Goal: Information Seeking & Learning: Learn about a topic

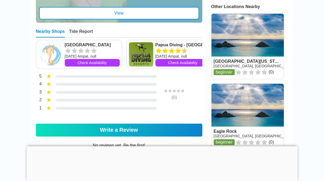
scroll to position [261, 0]
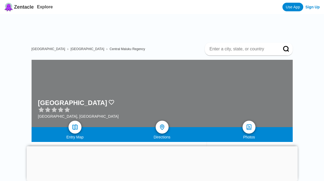
click at [254, 136] on div "Photos" at bounding box center [249, 137] width 87 height 4
click at [25, 7] on span "Zentacle" at bounding box center [24, 7] width 20 height 6
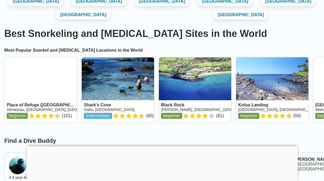
scroll to position [103, 0]
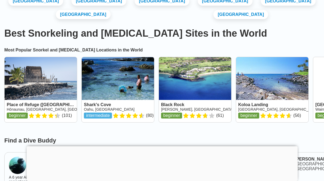
click at [161, 147] on div at bounding box center [161, 147] width 271 height 0
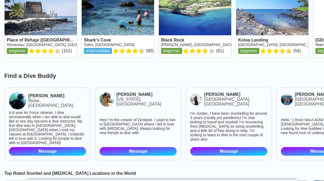
scroll to position [172, 0]
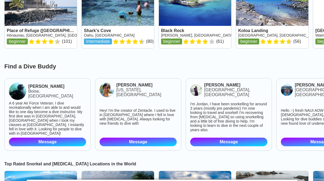
click at [158, 148] on div "Mayank Jain New York, NY Hey! I'm the creator of Zentacle. I used to live in Ma…" at bounding box center [138, 114] width 86 height 73
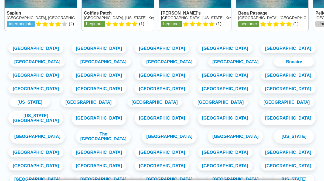
scroll to position [475, 0]
click at [45, 53] on link "Canada" at bounding box center [36, 49] width 58 height 10
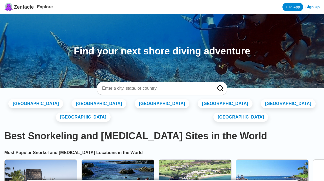
scroll to position [0, 0]
click at [158, 116] on div "United States France Spain Philippines Indonesia Germany Switzerland" at bounding box center [162, 110] width 316 height 27
click at [113, 87] on input at bounding box center [156, 88] width 108 height 5
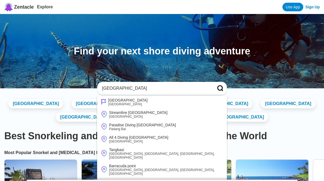
type input "indonesia"
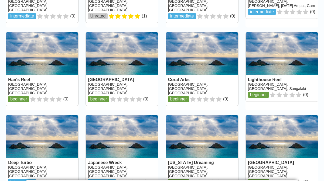
scroll to position [402, 0]
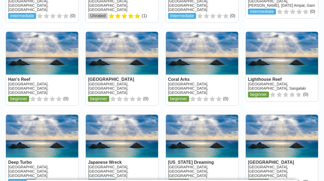
click at [104, 96] on link at bounding box center [122, 69] width 72 height 74
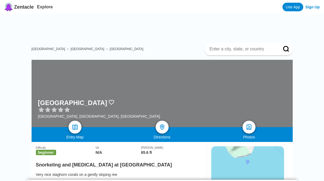
scroll to position [2, 0]
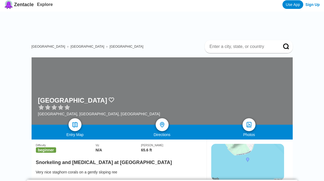
click at [167, 140] on div "Difficulty beginner Viz N/A Max Depth 65.6 ft" at bounding box center [119, 146] width 167 height 13
